Goal: Information Seeking & Learning: Learn about a topic

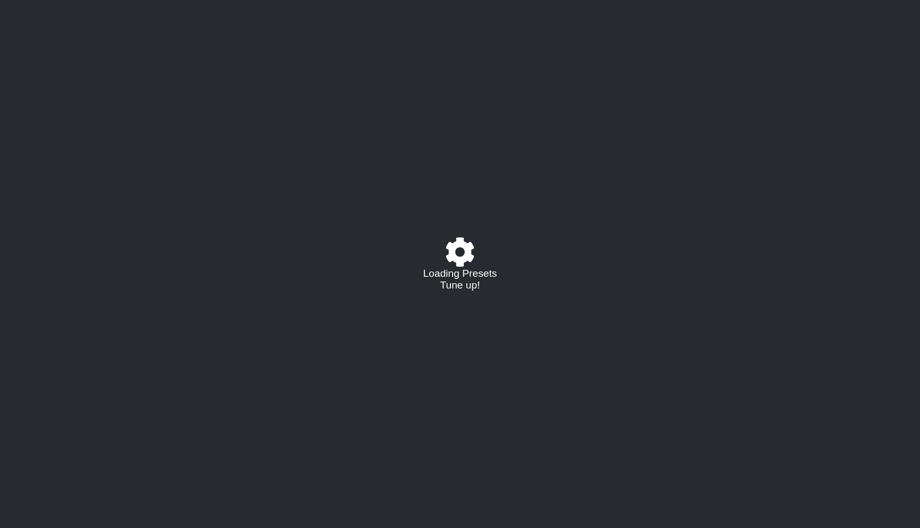
select select "/023927597434"
select select "Eb"
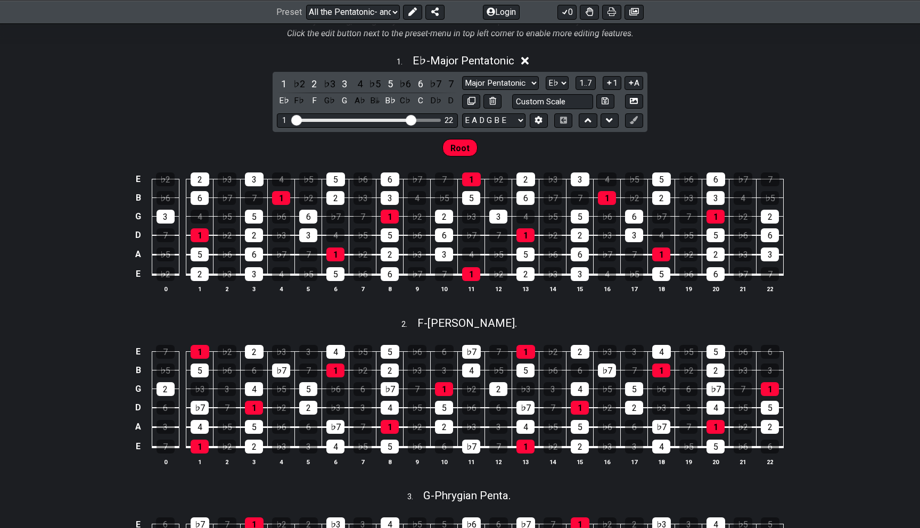
scroll to position [299, 0]
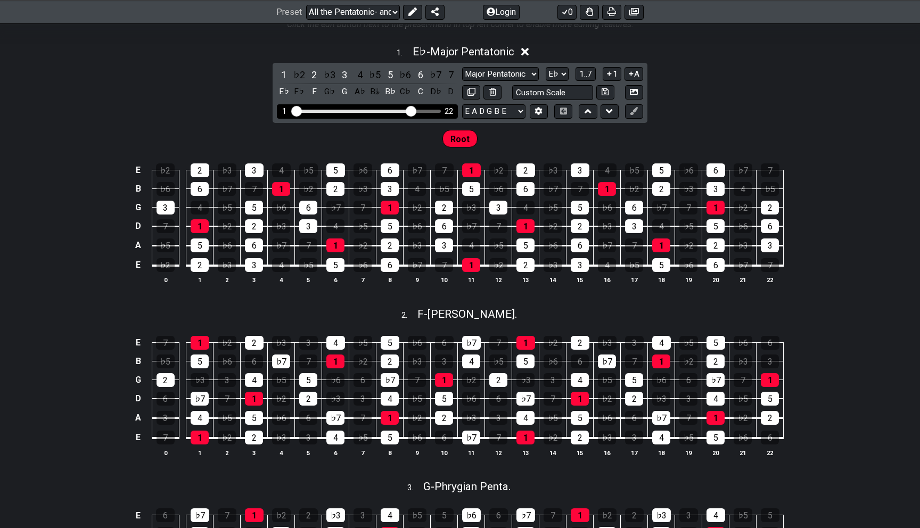
drag, startPoint x: 418, startPoint y: 109, endPoint x: 390, endPoint y: 109, distance: 28.2
click at [390, 111] on div "1 22" at bounding box center [367, 111] width 147 height 0
drag, startPoint x: 407, startPoint y: 109, endPoint x: 371, endPoint y: 110, distance: 36.2
click at [371, 110] on input "Visible fret range" at bounding box center [367, 110] width 151 height 0
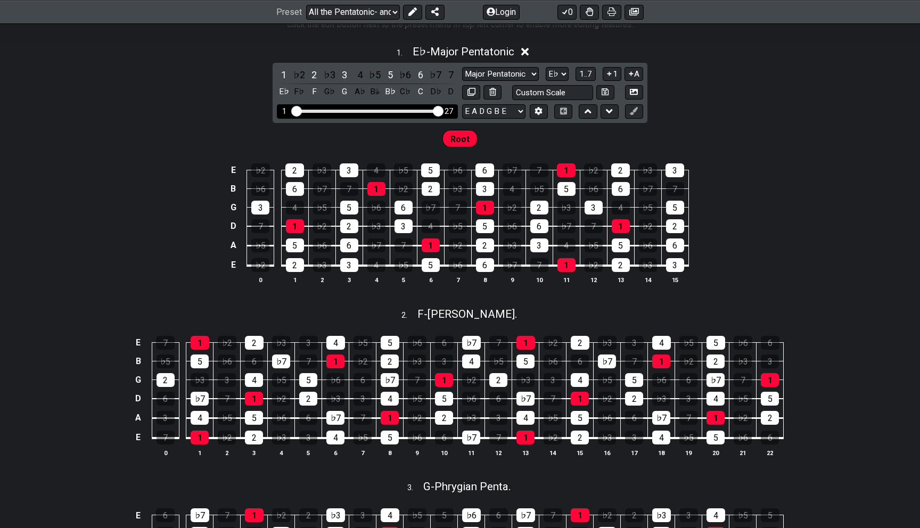
drag, startPoint x: 371, startPoint y: 110, endPoint x: 458, endPoint y: 112, distance: 86.8
click at [443, 110] on input "Visible fret range" at bounding box center [367, 110] width 151 height 0
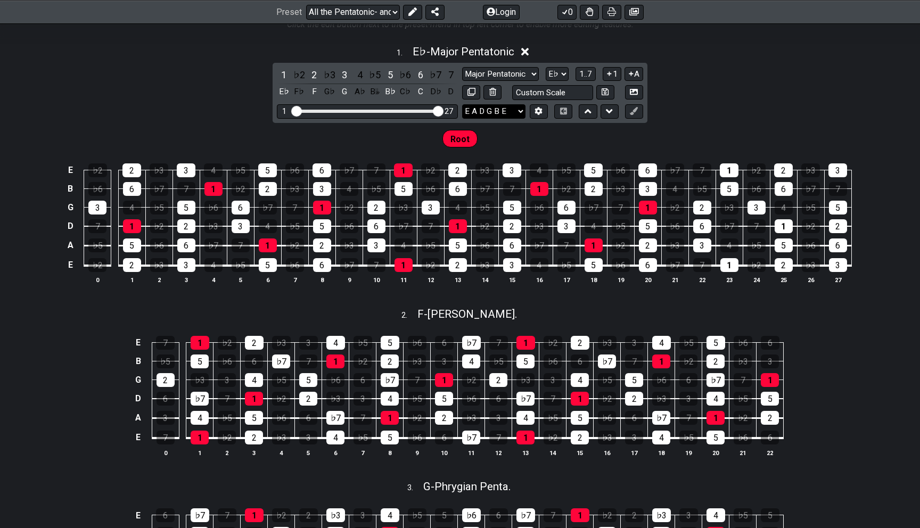
drag, startPoint x: 439, startPoint y: 109, endPoint x: 467, endPoint y: 104, distance: 29.1
click at [443, 110] on input "Visible fret range" at bounding box center [367, 110] width 151 height 0
click at [506, 108] on select "E A D G B E E A D G B E E A D G B E B E A D F♯ B A D G C E A D A D G B E E♭ A♭ …" at bounding box center [493, 111] width 63 height 14
click at [332, 76] on div "♭3" at bounding box center [330, 75] width 14 height 14
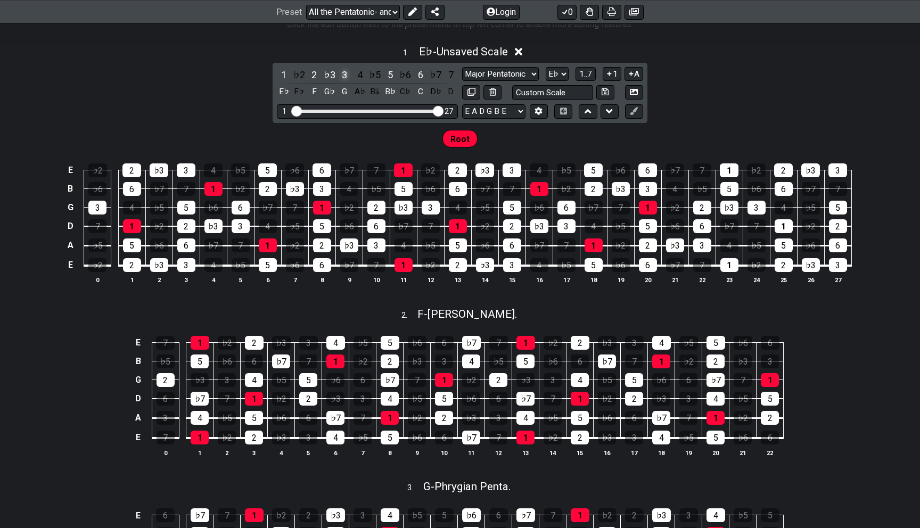
click at [343, 73] on div "3" at bounding box center [344, 75] width 14 height 14
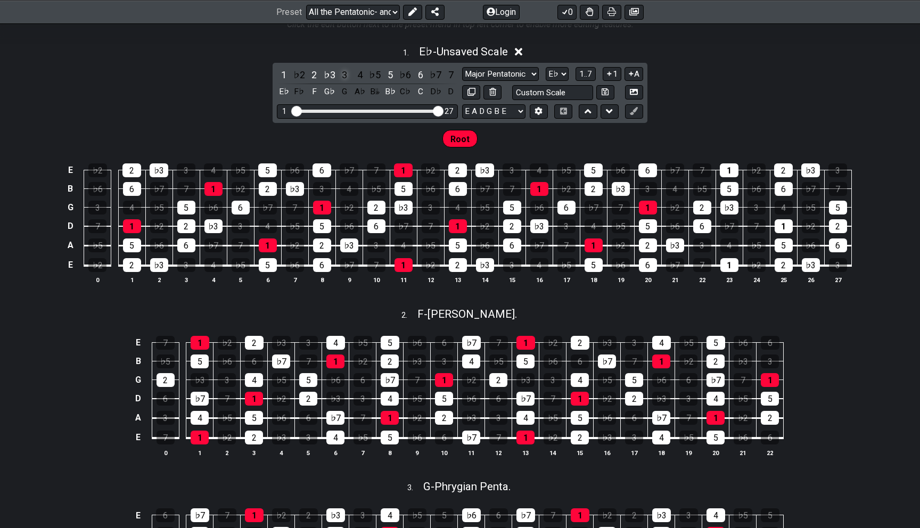
click at [343, 73] on div "3" at bounding box center [344, 75] width 14 height 14
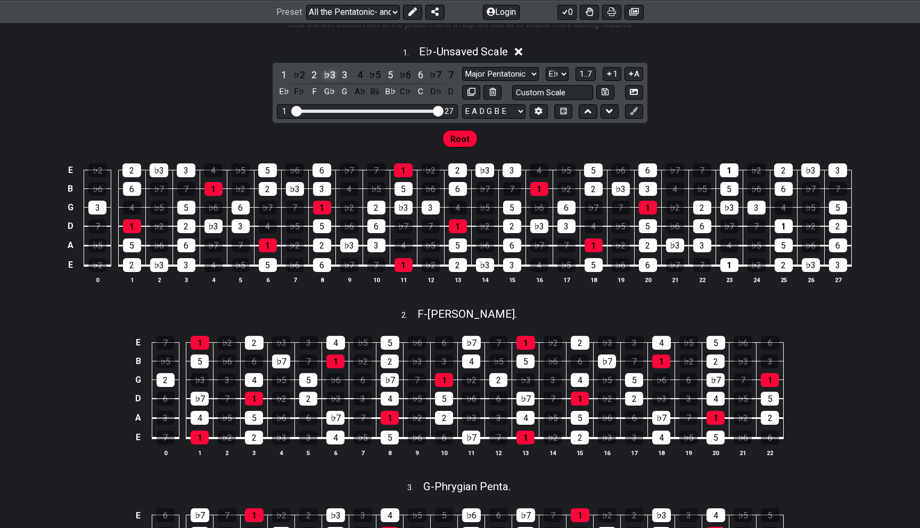
click at [334, 73] on div "♭3" at bounding box center [330, 75] width 14 height 14
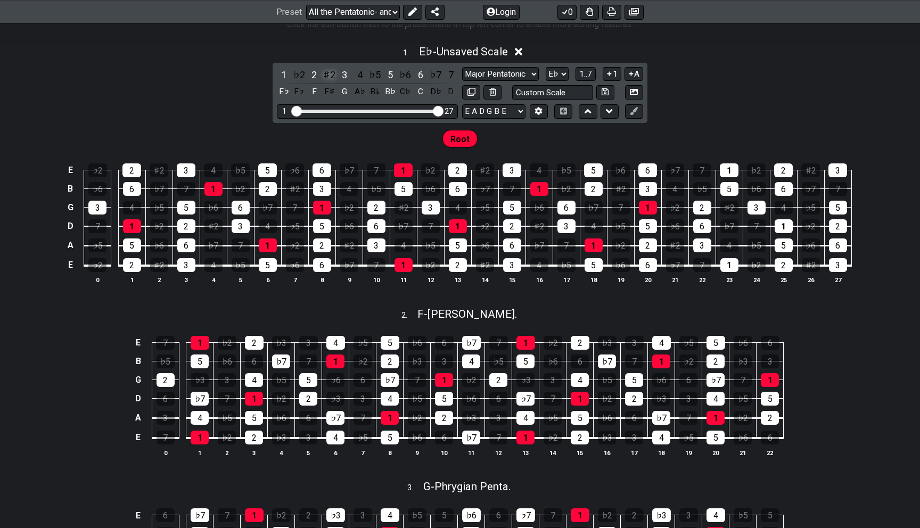
click at [335, 73] on div "♯2" at bounding box center [330, 75] width 14 height 14
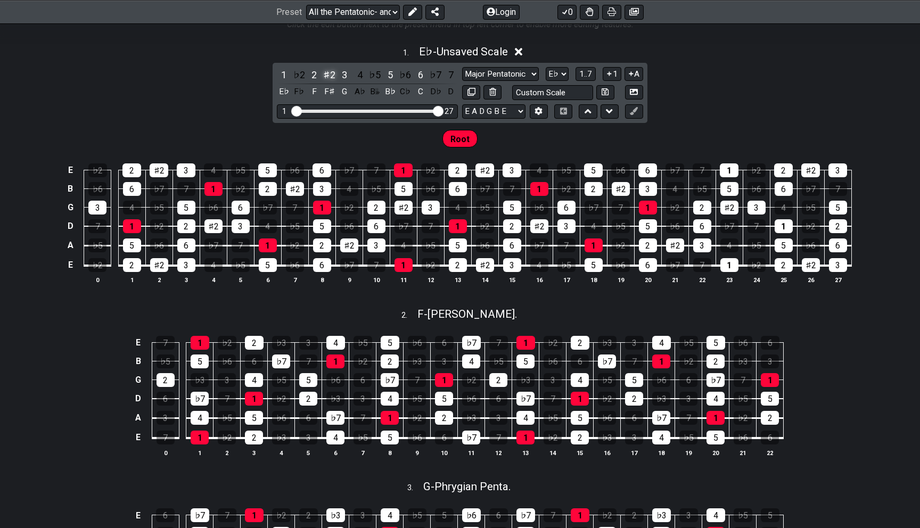
click at [335, 73] on div "♯2" at bounding box center [330, 75] width 14 height 14
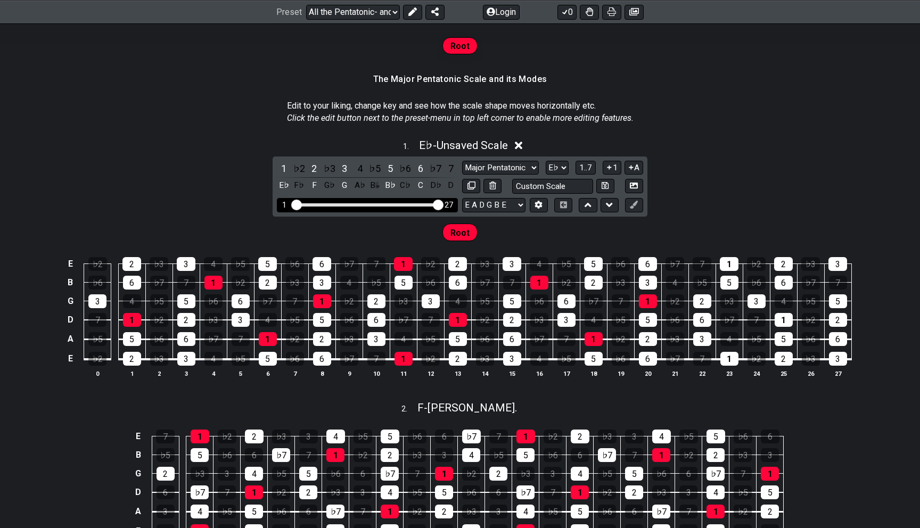
scroll to position [193, 0]
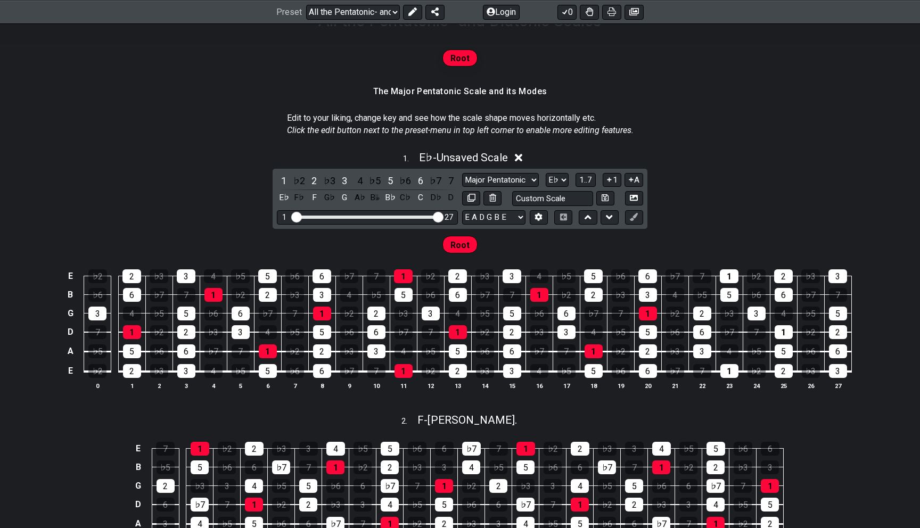
click at [515, 159] on div "1 . E♭ - Unsaved Scale" at bounding box center [460, 155] width 920 height 20
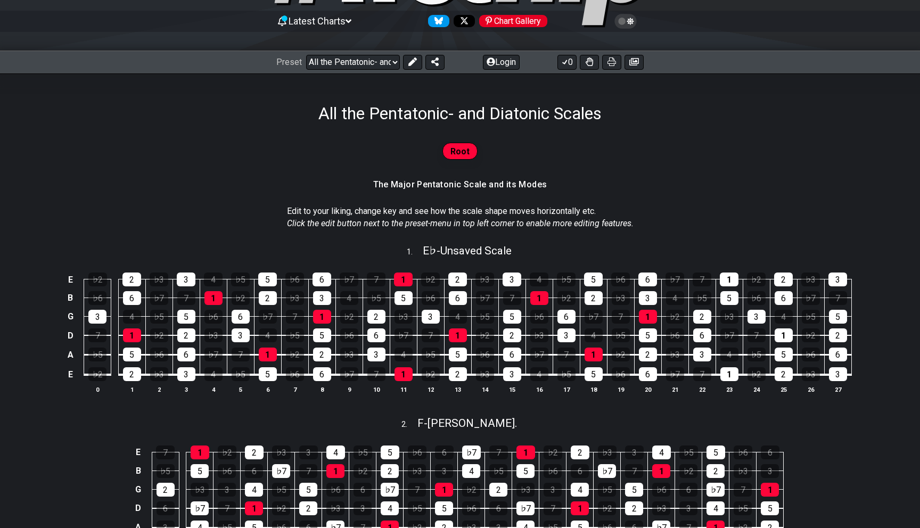
scroll to position [172, 0]
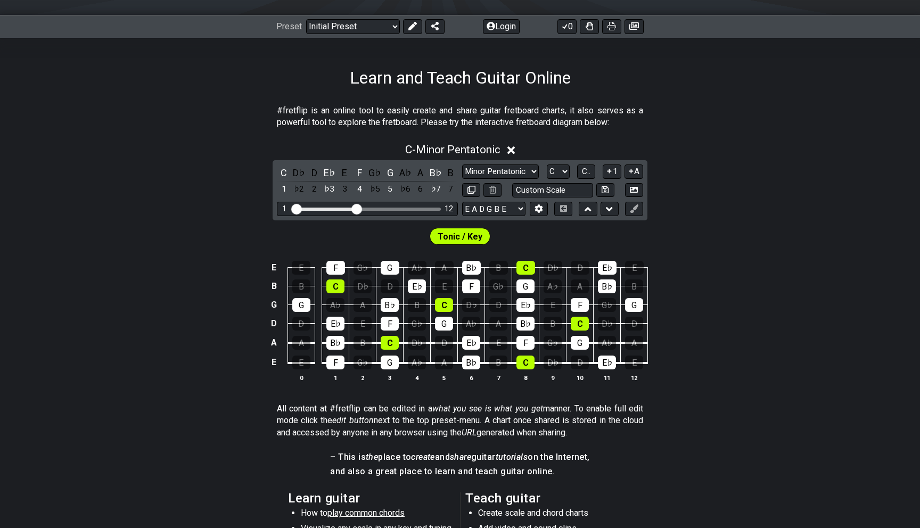
scroll to position [113, 0]
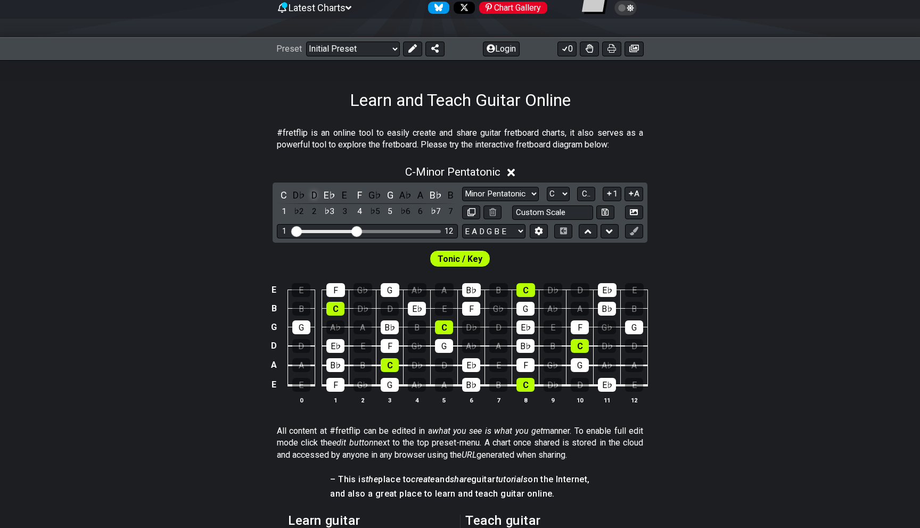
click at [315, 189] on div "D" at bounding box center [314, 195] width 14 height 14
click at [300, 189] on div "D♭" at bounding box center [299, 195] width 14 height 14
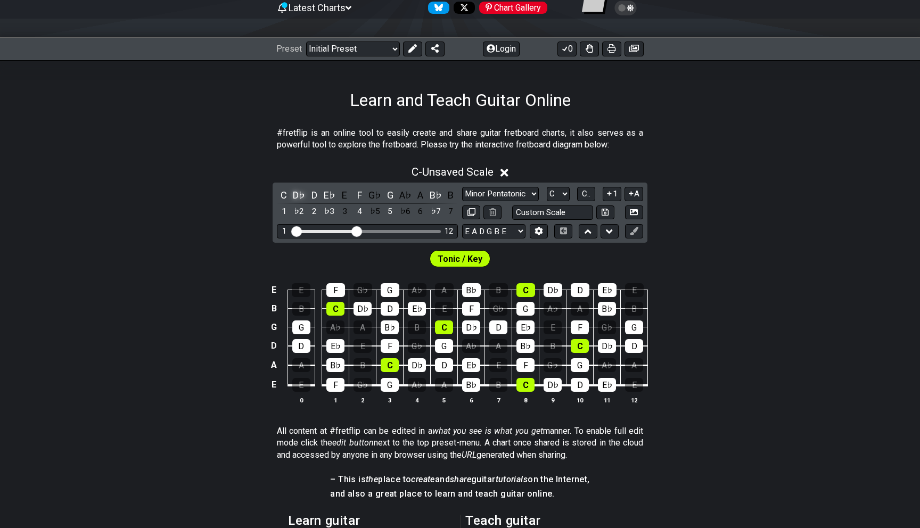
click at [300, 189] on div "D♭" at bounding box center [299, 195] width 14 height 14
click at [300, 189] on div "C♯" at bounding box center [299, 195] width 14 height 14
click at [343, 193] on div "E" at bounding box center [344, 195] width 14 height 14
click at [329, 193] on div "E♭" at bounding box center [330, 195] width 14 height 14
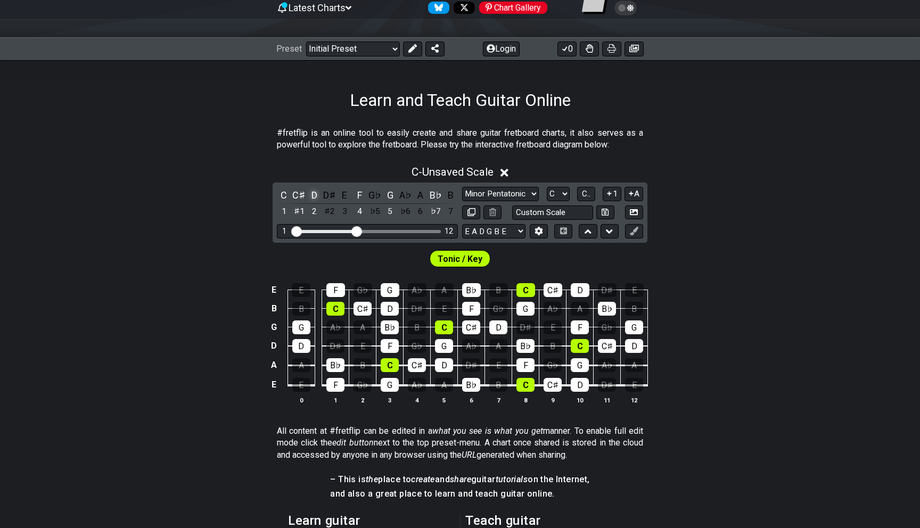
click at [320, 193] on div "D" at bounding box center [314, 195] width 14 height 14
click at [507, 172] on icon at bounding box center [504, 173] width 8 height 8
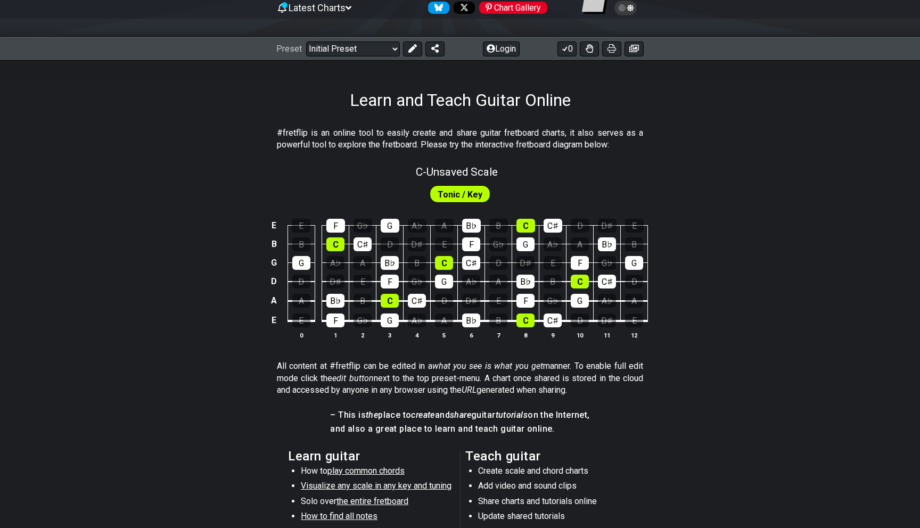
click at [461, 192] on span "Tonic / Key" at bounding box center [460, 194] width 45 height 15
click at [381, 49] on select "Welcome to #fretflip! Initial Preset Custom Preset Minor Pentatonic Major Penta…" at bounding box center [353, 49] width 94 height 15
select select "/welcome"
click at [306, 42] on select "Welcome to #fretflip! Initial Preset Custom Preset Minor Pentatonic Major Penta…" at bounding box center [353, 49] width 94 height 15
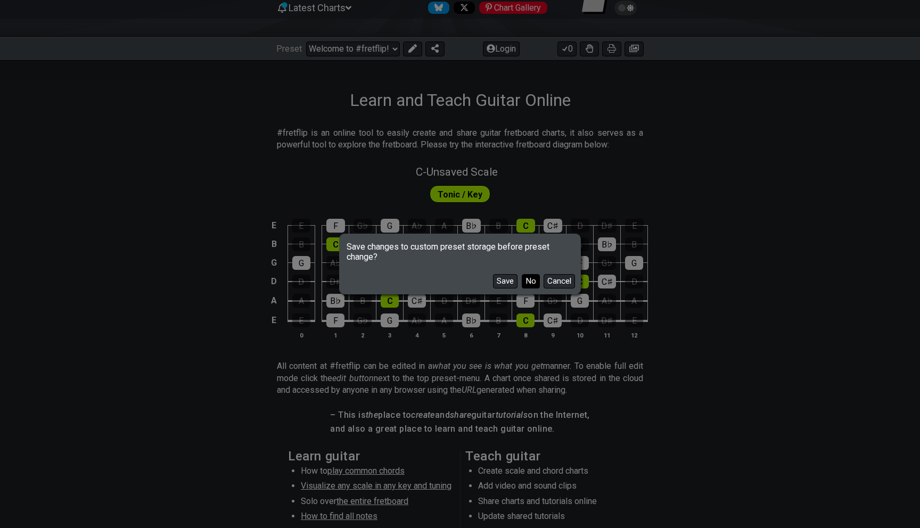
click at [534, 278] on button "No" at bounding box center [531, 281] width 18 height 14
select select "C"
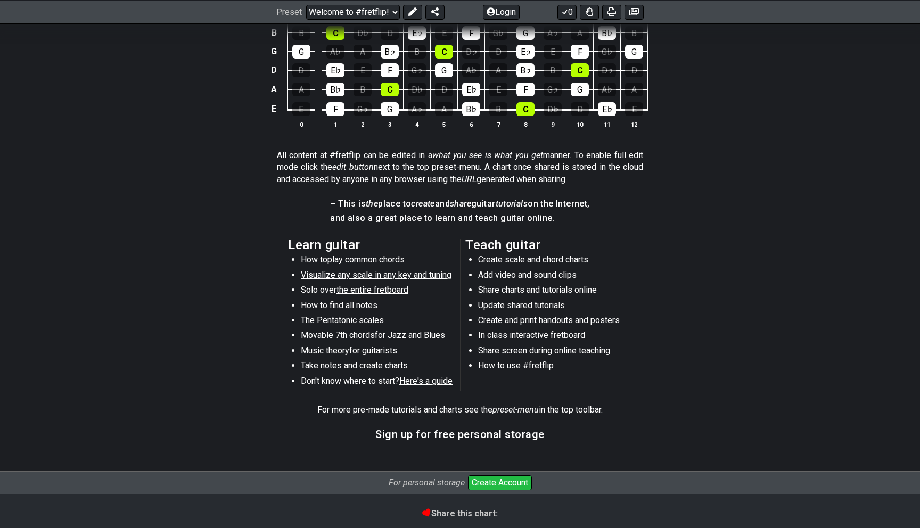
scroll to position [482, 0]
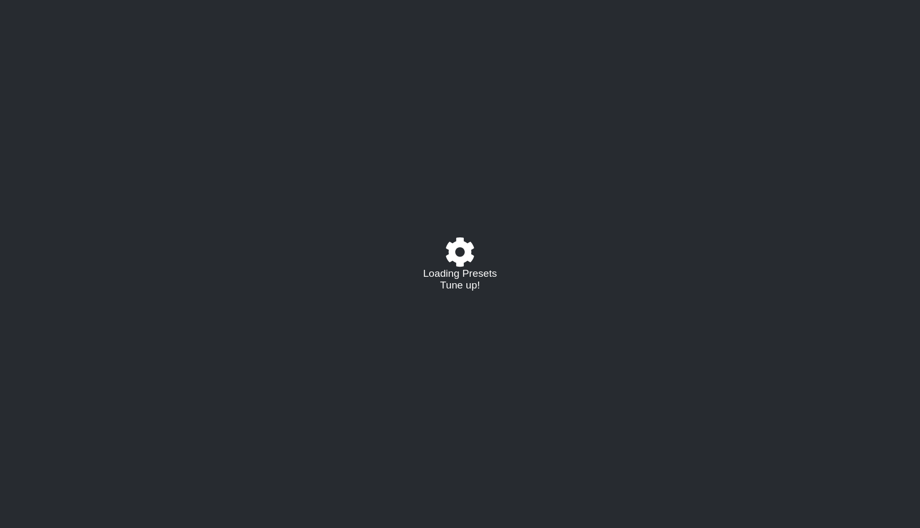
select select "/023927597434"
select select "Eb"
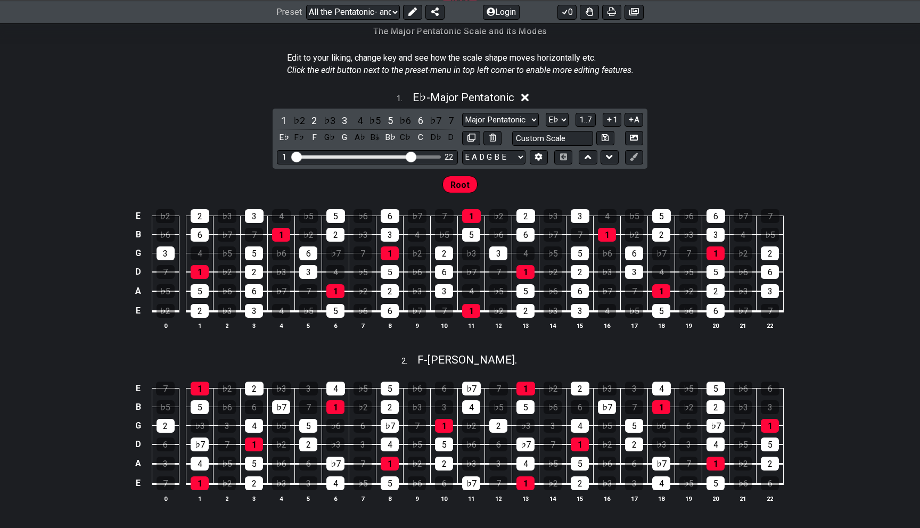
scroll to position [238, 0]
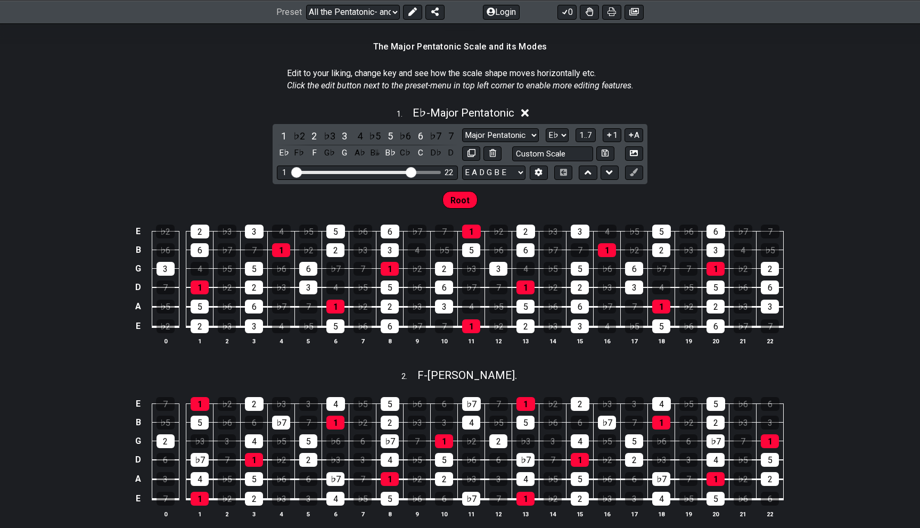
click at [434, 53] on span "The Major Pentatonic Scale and its Modes" at bounding box center [460, 48] width 174 height 14
drag, startPoint x: 435, startPoint y: 47, endPoint x: 473, endPoint y: 38, distance: 38.7
click at [473, 38] on div "The Major Pentatonic Scale and its Modes" at bounding box center [460, 50] width 174 height 27
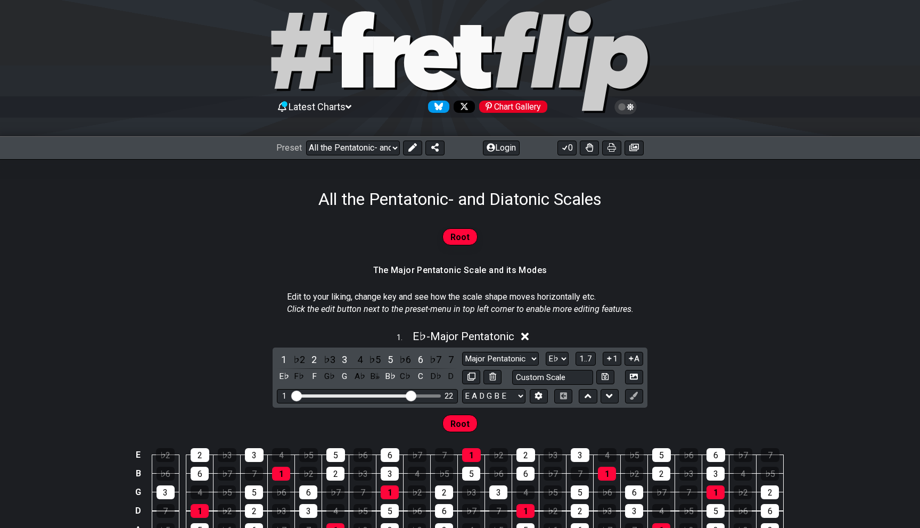
scroll to position [0, 0]
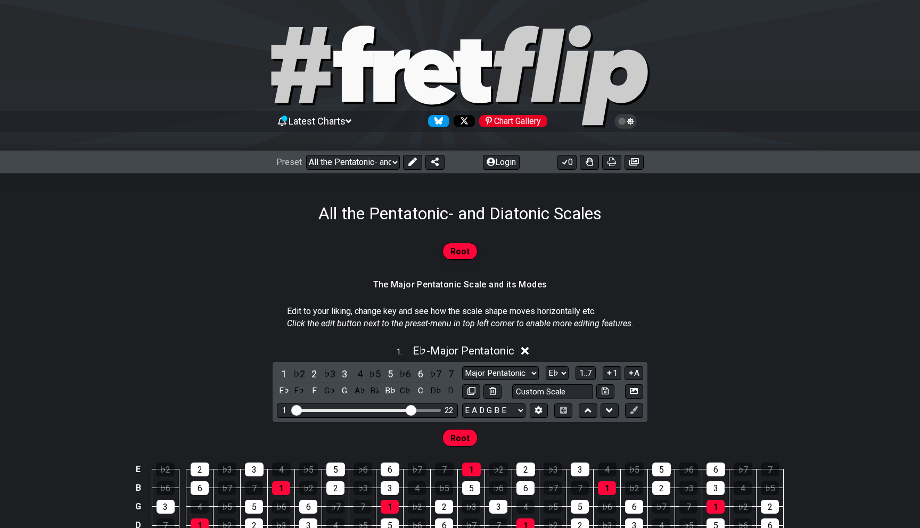
click at [465, 220] on h1 "All the Pentatonic- and Diatonic Scales" at bounding box center [459, 213] width 283 height 20
click at [422, 208] on h1 "All the Pentatonic- and Diatonic Scales" at bounding box center [459, 213] width 283 height 20
drag, startPoint x: 422, startPoint y: 208, endPoint x: 530, endPoint y: 216, distance: 108.3
click at [530, 216] on h1 "All the Pentatonic- and Diatonic Scales" at bounding box center [459, 213] width 283 height 20
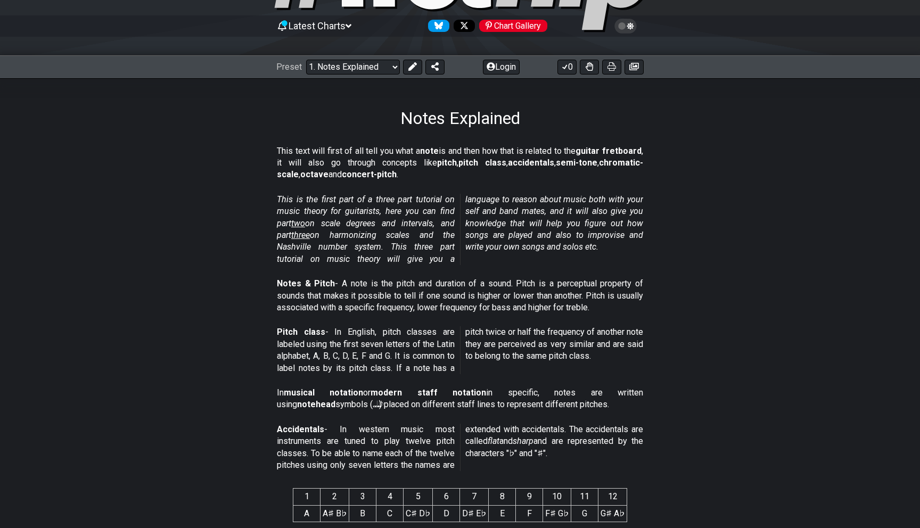
scroll to position [101, 0]
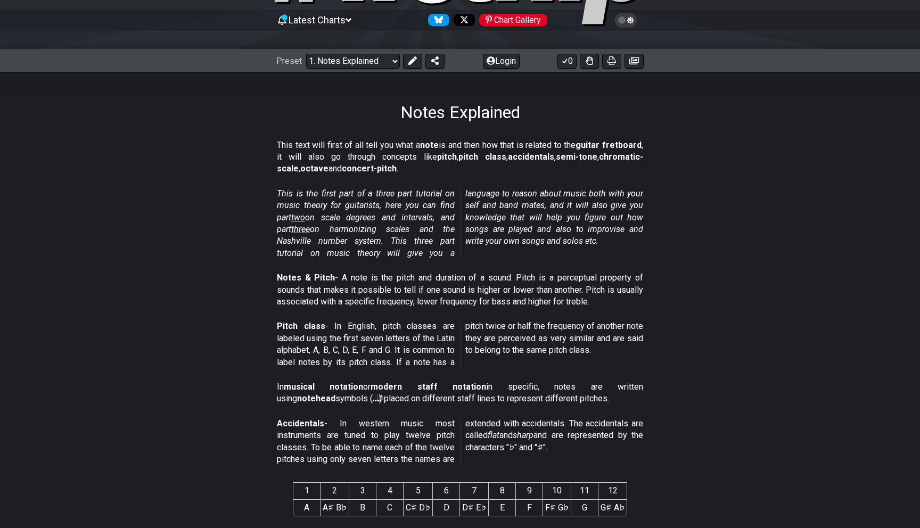
click at [402, 211] on p "This is the first part of a three part tutorial on music theory for guitarists,…" at bounding box center [460, 223] width 366 height 71
drag, startPoint x: 402, startPoint y: 211, endPoint x: 422, endPoint y: 253, distance: 45.7
click at [422, 253] on p "This is the first part of a three part tutorial on music theory for guitarists,…" at bounding box center [460, 223] width 366 height 71
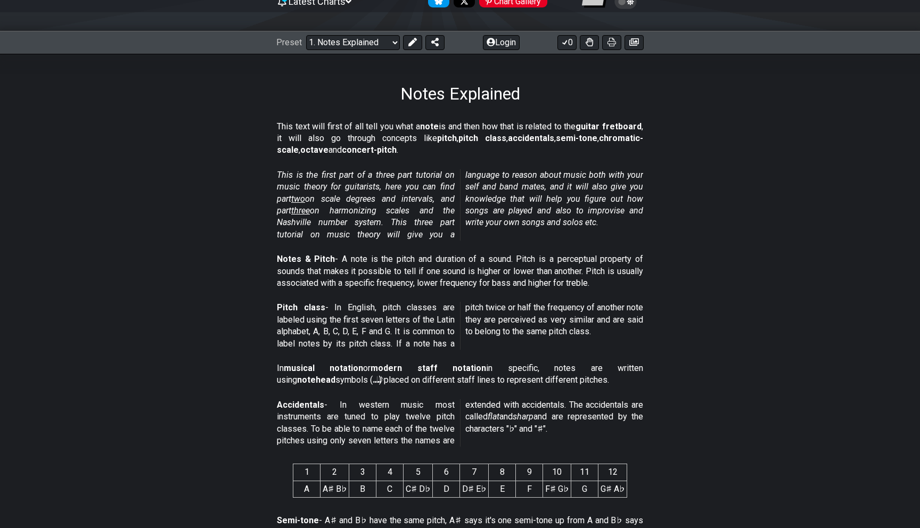
scroll to position [121, 0]
drag, startPoint x: 612, startPoint y: 197, endPoint x: 616, endPoint y: 220, distance: 23.2
click at [616, 220] on p "This is the first part of a three part tutorial on music theory for guitarists,…" at bounding box center [460, 203] width 366 height 71
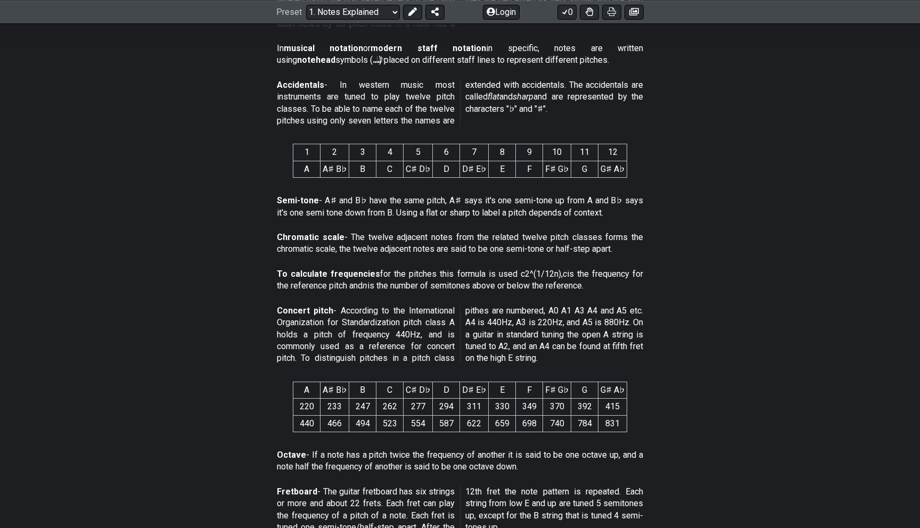
scroll to position [442, 0]
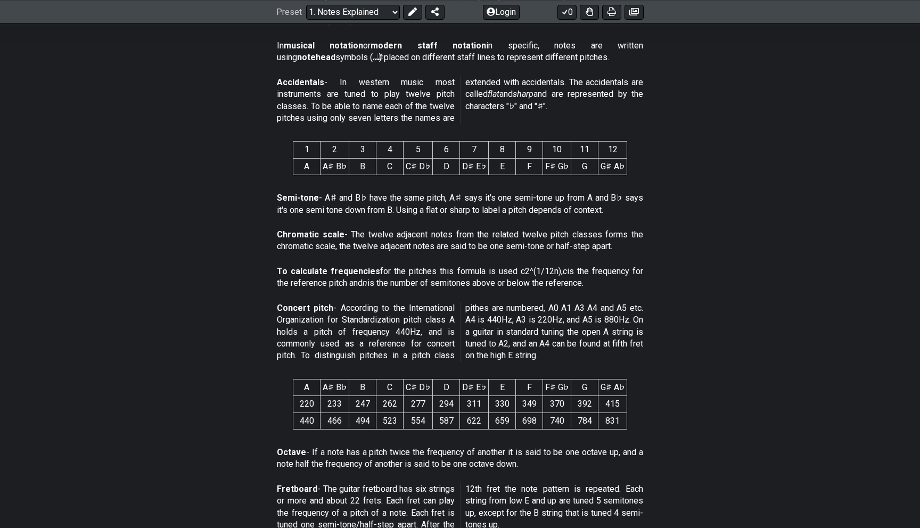
click at [404, 204] on p "Semi-tone - A♯ and B♭ have the same pitch, A♯ says it's one semi-tone up from A…" at bounding box center [460, 204] width 366 height 24
drag, startPoint x: 404, startPoint y: 204, endPoint x: 537, endPoint y: 214, distance: 133.4
click at [538, 213] on p "Semi-tone - A♯ and B♭ have the same pitch, A♯ says it's one semi-tone up from A…" at bounding box center [460, 204] width 366 height 24
click at [537, 214] on p "Semi-tone - A♯ and B♭ have the same pitch, A♯ says it's one semi-tone up from A…" at bounding box center [460, 204] width 366 height 24
drag, startPoint x: 537, startPoint y: 214, endPoint x: 552, endPoint y: 206, distance: 16.9
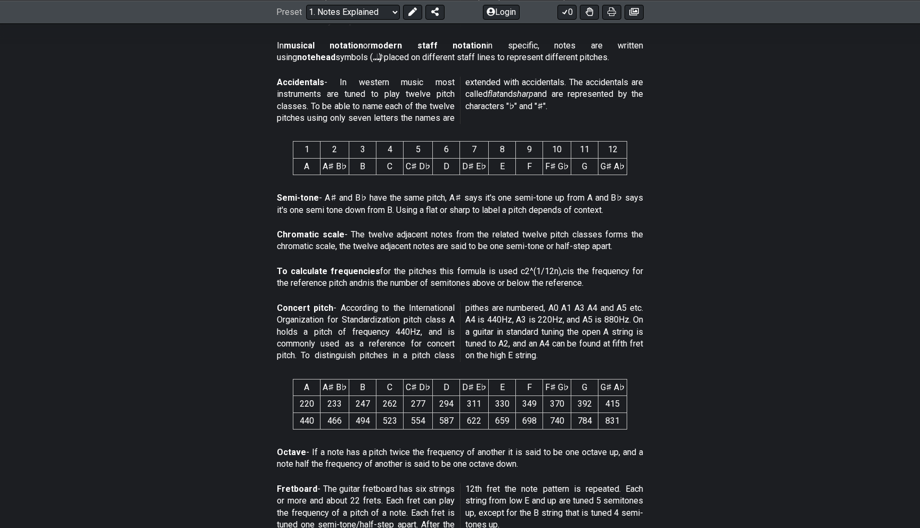
click at [552, 205] on p "Semi-tone - A♯ and B♭ have the same pitch, A♯ says it's one semi-tone up from A…" at bounding box center [460, 204] width 366 height 24
click at [552, 206] on p "Semi-tone - A♯ and B♭ have the same pitch, A♯ says it's one semi-tone up from A…" at bounding box center [460, 204] width 366 height 24
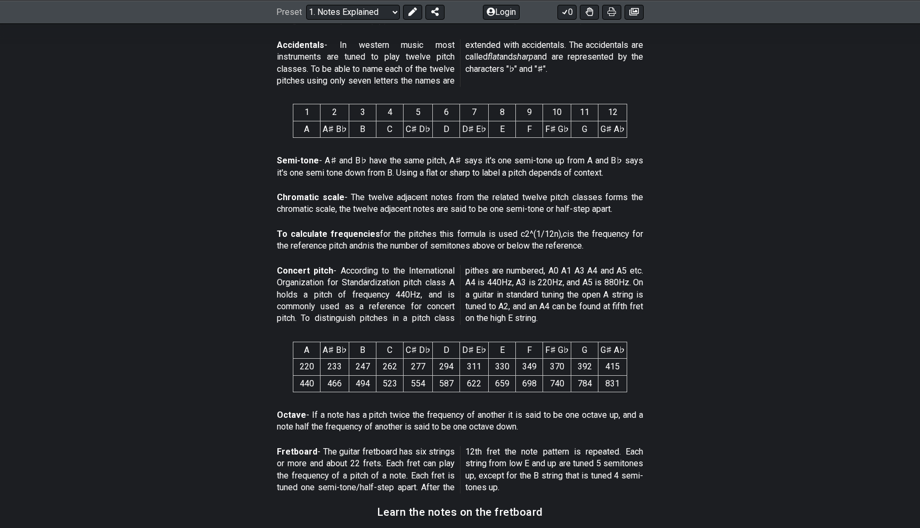
scroll to position [481, 0]
drag, startPoint x: 552, startPoint y: 207, endPoint x: 488, endPoint y: 159, distance: 79.8
click at [488, 159] on div "This text will first of all tell you what a note is and then how that is relate…" at bounding box center [460, 293] width 920 height 1103
drag, startPoint x: 488, startPoint y: 159, endPoint x: 481, endPoint y: 211, distance: 52.7
click at [481, 211] on div "This text will first of all tell you what a note is and then how that is relate…" at bounding box center [460, 293] width 920 height 1103
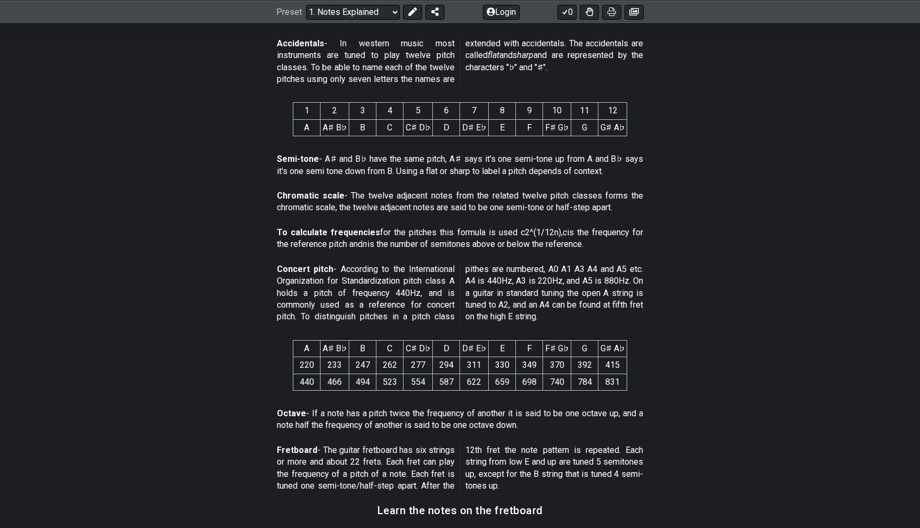
click at [481, 211] on p "Chromatic scale - The twelve adjacent notes from the related twelve pitch class…" at bounding box center [460, 202] width 366 height 24
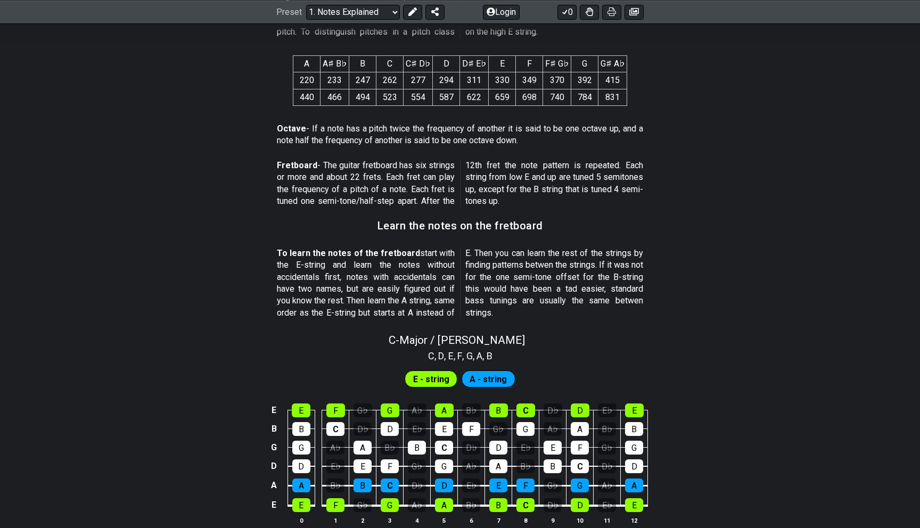
scroll to position [764, 0]
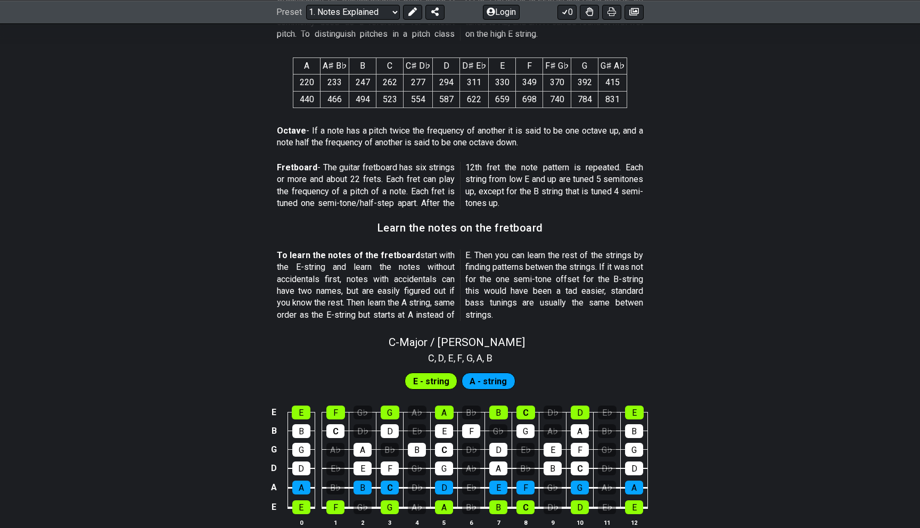
click at [534, 162] on p "Fretboard - The guitar fretboard has six strings or more and about 22 frets. Ea…" at bounding box center [460, 186] width 366 height 48
drag, startPoint x: 534, startPoint y: 161, endPoint x: 592, endPoint y: 176, distance: 59.9
click at [592, 176] on p "Fretboard - The guitar fretboard has six strings or more and about 22 frets. Ea…" at bounding box center [460, 186] width 366 height 48
click at [480, 188] on p "Fretboard - The guitar fretboard has six strings or more and about 22 frets. Ea…" at bounding box center [460, 186] width 366 height 48
drag, startPoint x: 480, startPoint y: 188, endPoint x: 531, endPoint y: 188, distance: 51.6
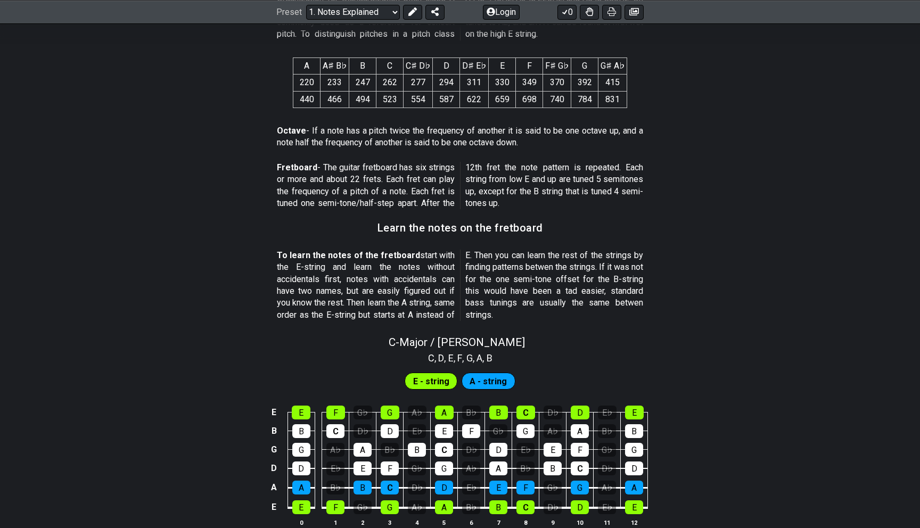
click at [531, 188] on p "Fretboard - The guitar fretboard has six strings or more and about 22 frets. Ea…" at bounding box center [460, 186] width 366 height 48
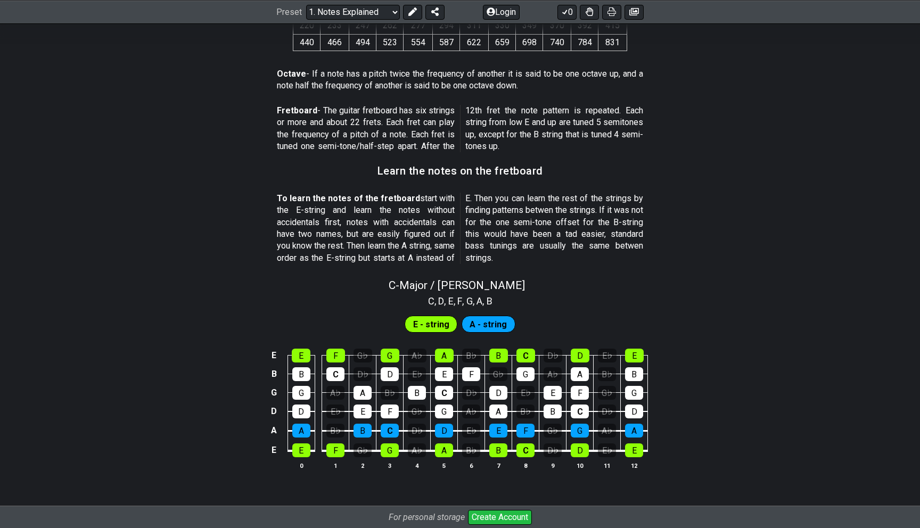
scroll to position [812, 0]
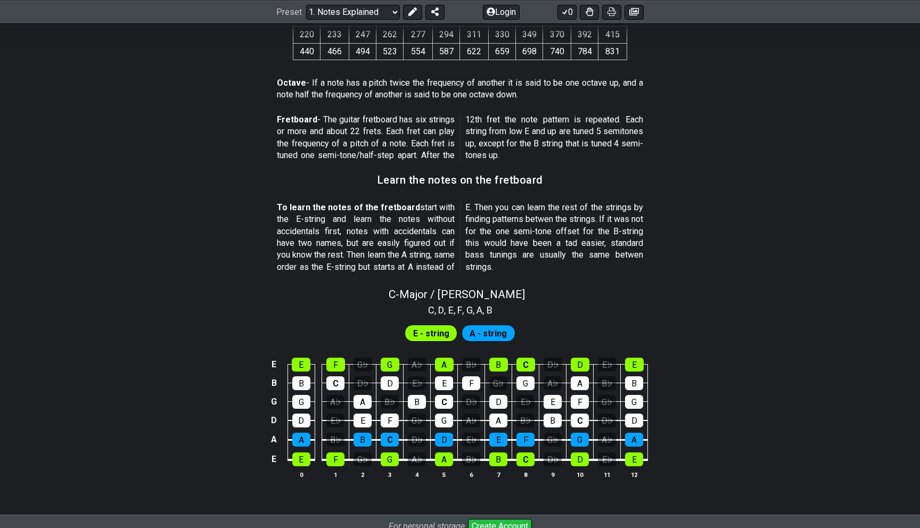
click at [505, 215] on p "To learn the notes of the fretboard start with the E-string and learn the notes…" at bounding box center [460, 237] width 366 height 71
drag, startPoint x: 505, startPoint y: 215, endPoint x: 568, endPoint y: 205, distance: 64.1
click at [568, 205] on p "To learn the notes of the fretboard start with the E-string and learn the notes…" at bounding box center [460, 237] width 366 height 71
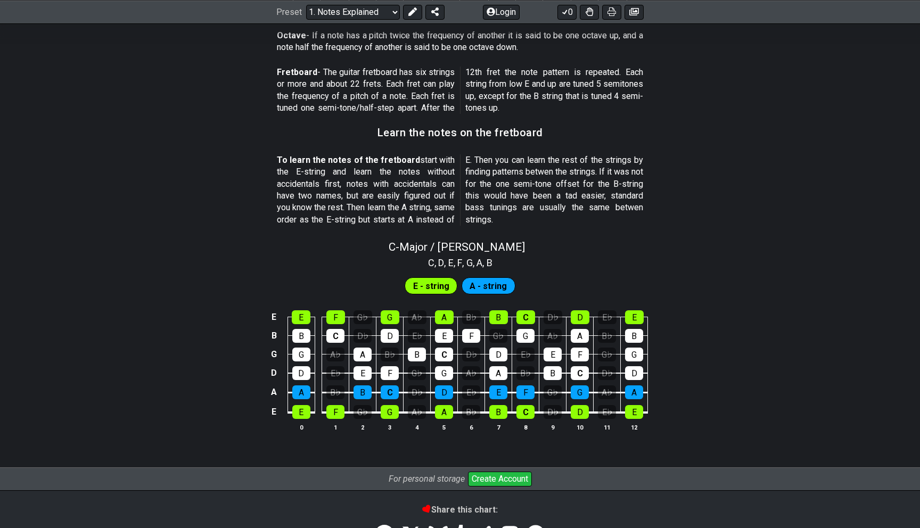
scroll to position [860, 0]
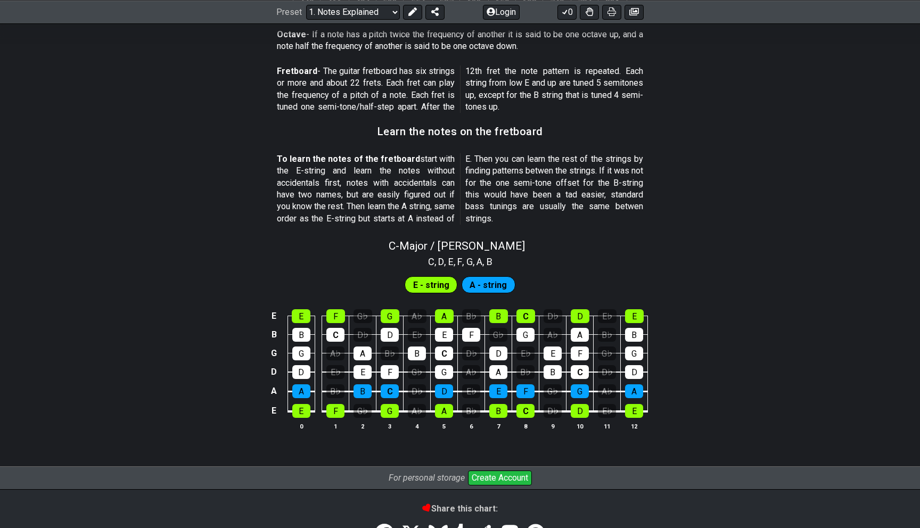
click at [570, 159] on p "To learn the notes of the fretboard start with the E-string and learn the notes…" at bounding box center [460, 188] width 366 height 71
drag, startPoint x: 570, startPoint y: 159, endPoint x: 563, endPoint y: 184, distance: 25.3
click at [563, 184] on p "To learn the notes of the fretboard start with the E-string and learn the notes…" at bounding box center [460, 188] width 366 height 71
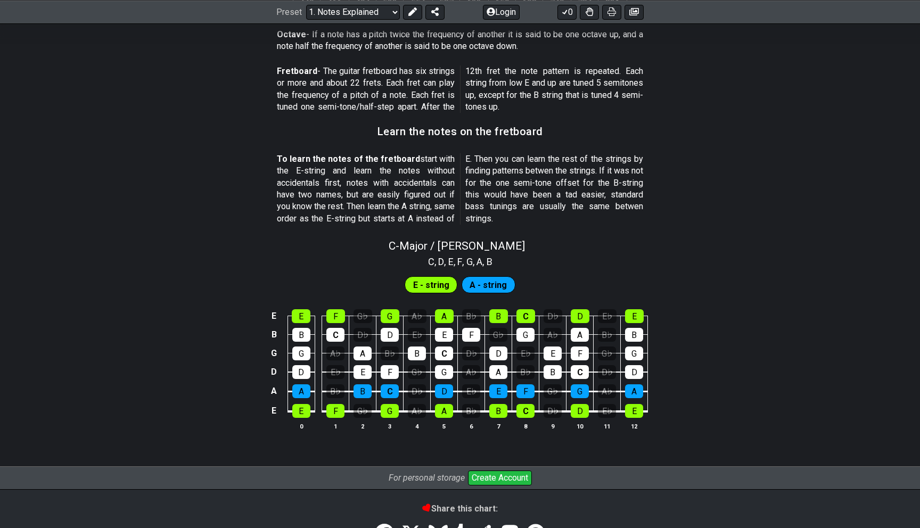
drag, startPoint x: 558, startPoint y: 198, endPoint x: 544, endPoint y: 168, distance: 32.9
click at [544, 168] on p "To learn the notes of the fretboard start with the E-string and learn the notes…" at bounding box center [460, 188] width 366 height 71
drag, startPoint x: 492, startPoint y: 158, endPoint x: 554, endPoint y: 157, distance: 61.7
click at [554, 157] on p "To learn the notes of the fretboard start with the E-string and learn the notes…" at bounding box center [460, 188] width 366 height 71
drag, startPoint x: 552, startPoint y: 168, endPoint x: 611, endPoint y: 175, distance: 58.9
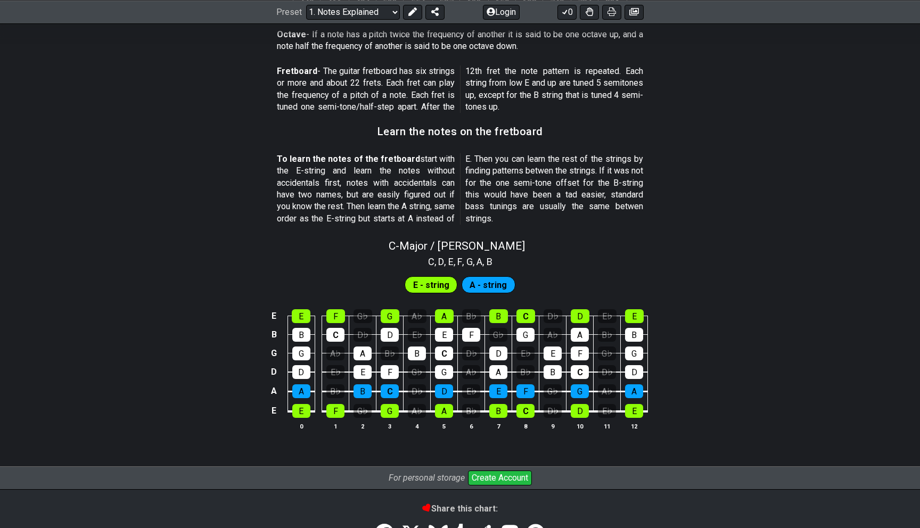
click at [616, 174] on p "To learn the notes of the fretboard start with the E-string and learn the notes…" at bounding box center [460, 188] width 366 height 71
click at [543, 183] on p "To learn the notes of the fretboard start with the E-string and learn the notes…" at bounding box center [460, 188] width 366 height 71
drag, startPoint x: 543, startPoint y: 183, endPoint x: 637, endPoint y: 189, distance: 94.4
click at [638, 188] on p "To learn the notes of the fretboard start with the E-string and learn the notes…" at bounding box center [460, 188] width 366 height 71
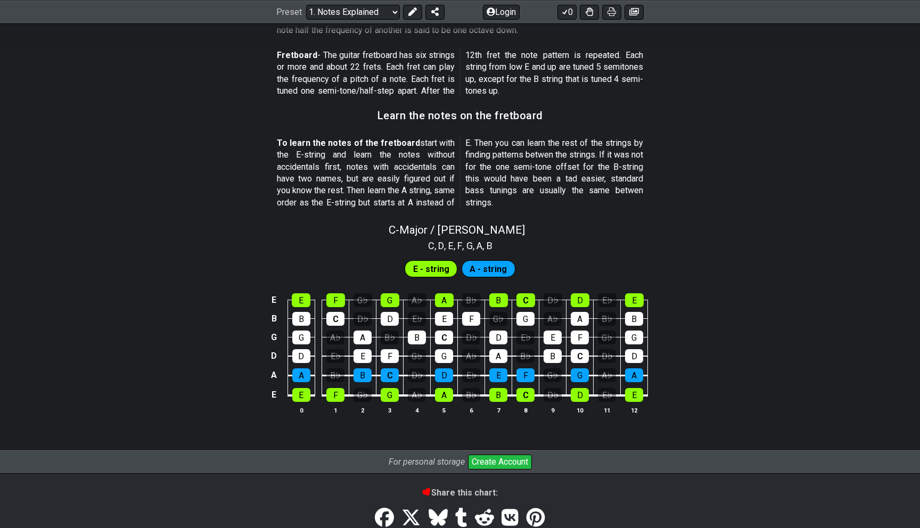
scroll to position [877, 0]
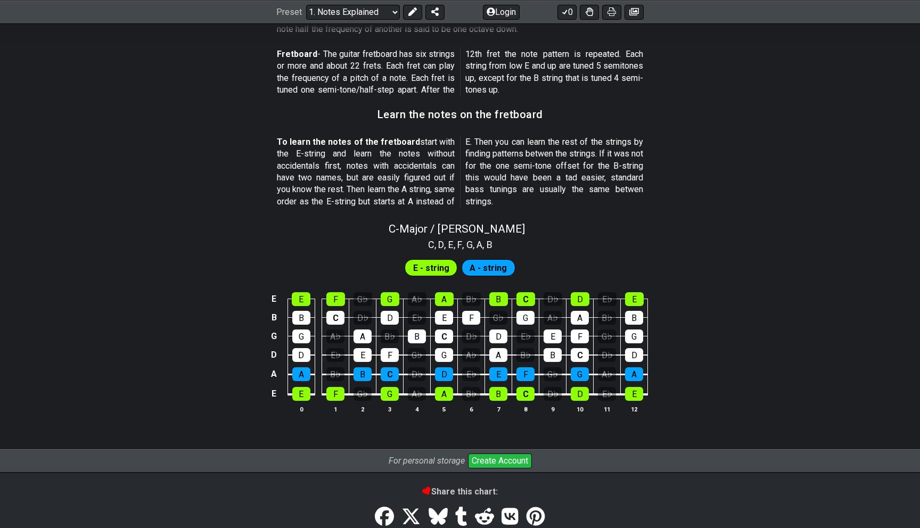
click at [490, 265] on span "A - string" at bounding box center [487, 267] width 37 height 15
click at [438, 265] on span "E - string" at bounding box center [431, 267] width 36 height 15
click at [480, 269] on span "A - string" at bounding box center [487, 267] width 37 height 15
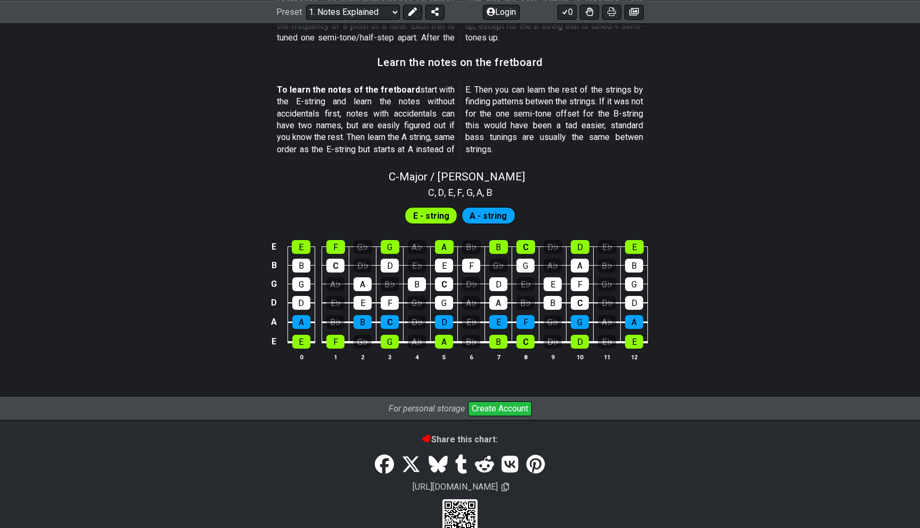
scroll to position [953, 0]
